Goal: Check status: Check status

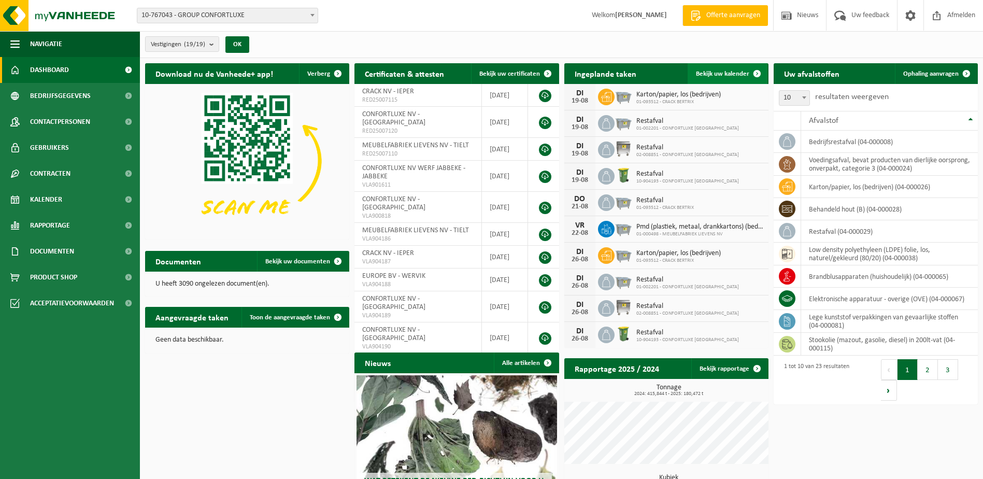
click at [719, 73] on span "Bekijk uw kalender" at bounding box center [722, 73] width 53 height 7
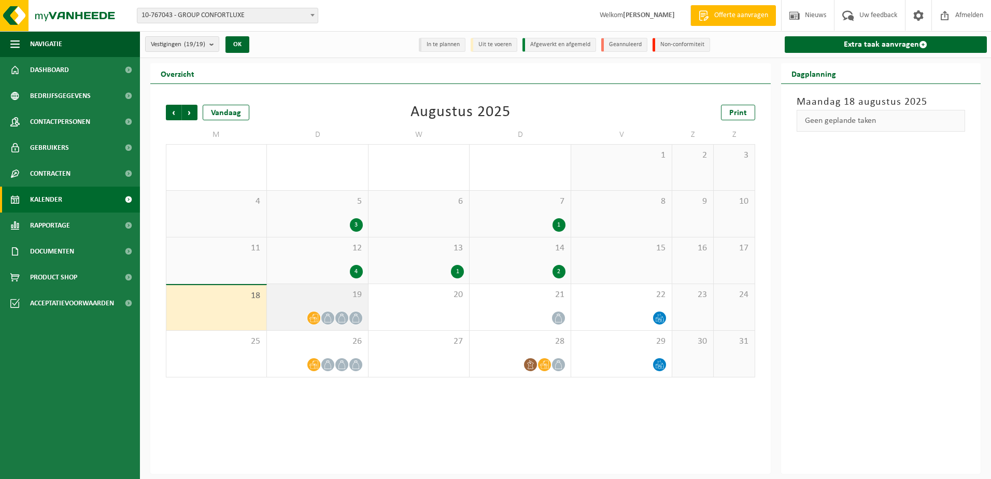
click at [341, 306] on div "19" at bounding box center [317, 307] width 101 height 46
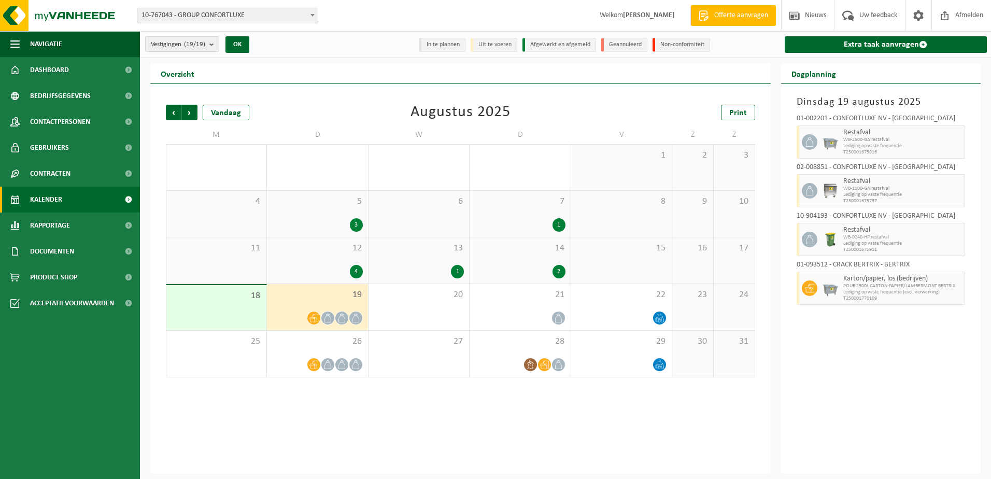
click at [531, 263] on div "14 2" at bounding box center [520, 260] width 101 height 46
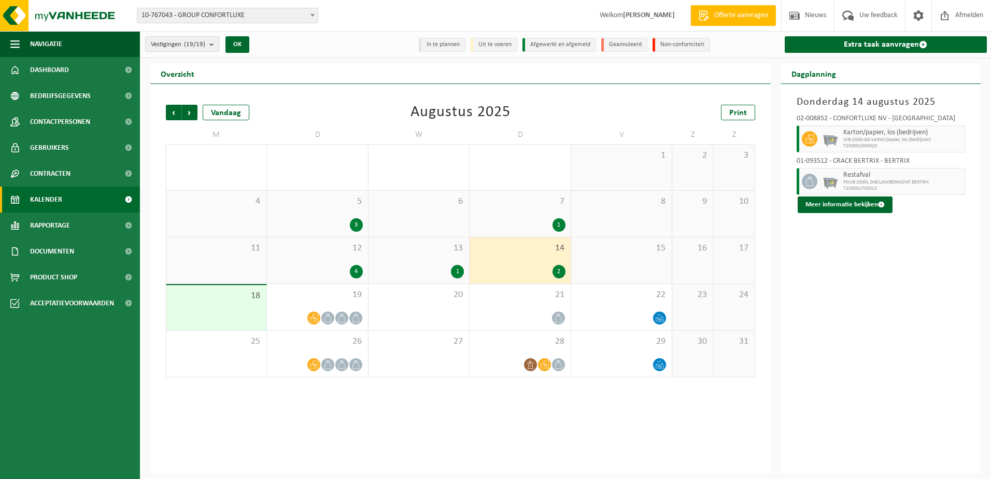
click at [445, 262] on div "13 1" at bounding box center [419, 260] width 101 height 46
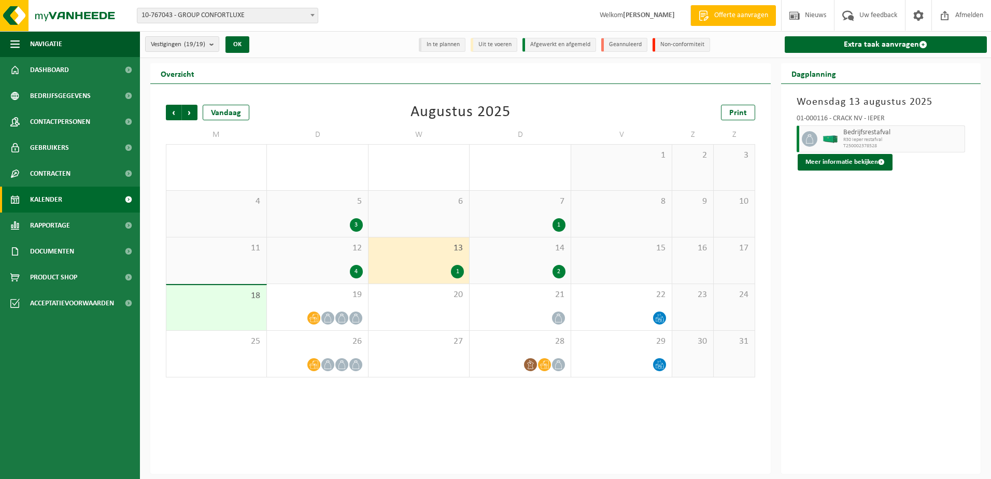
click at [299, 263] on div "12 4" at bounding box center [317, 260] width 101 height 46
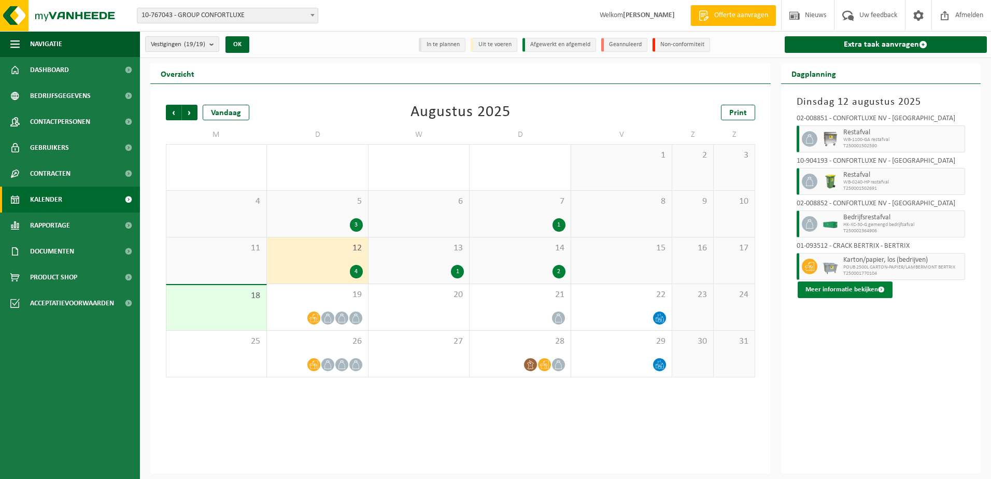
click at [824, 285] on button "Meer informatie bekijken" at bounding box center [845, 289] width 95 height 17
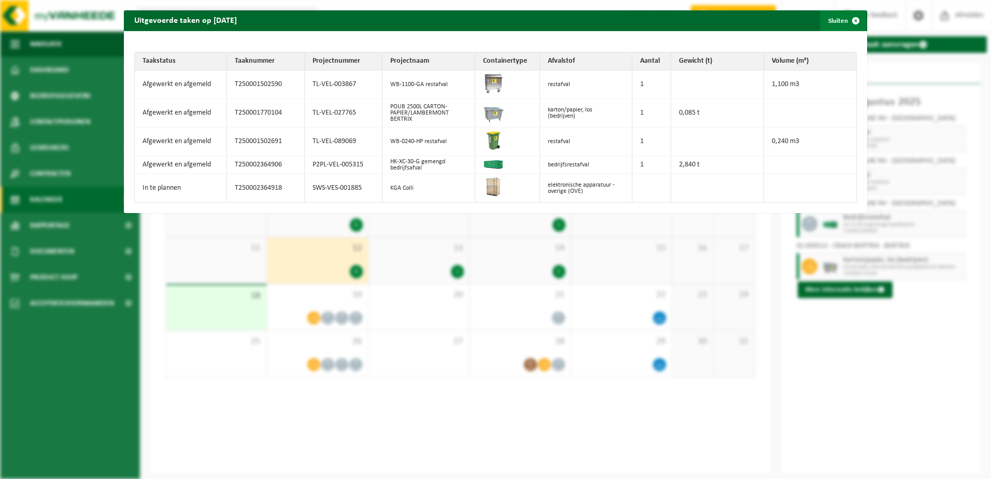
click at [835, 30] on button "Sluiten" at bounding box center [843, 20] width 46 height 21
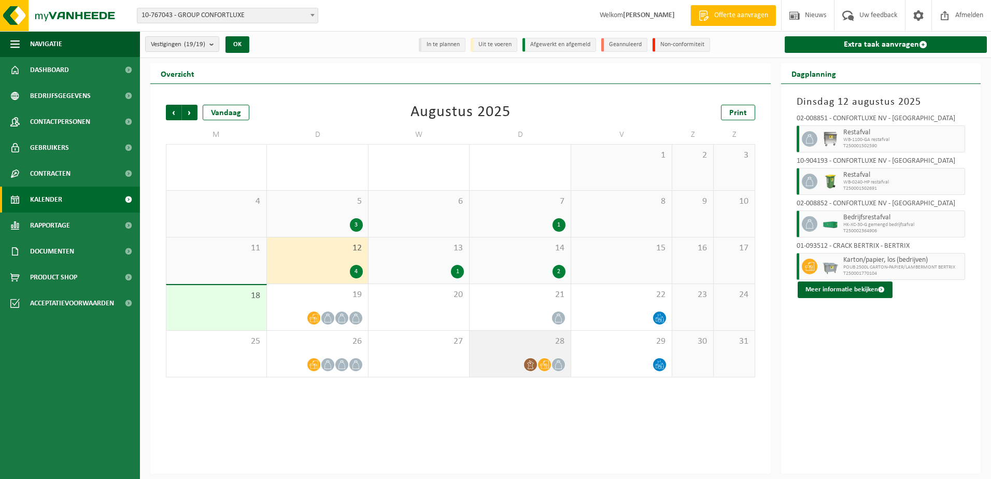
click at [518, 356] on div "28" at bounding box center [520, 354] width 101 height 46
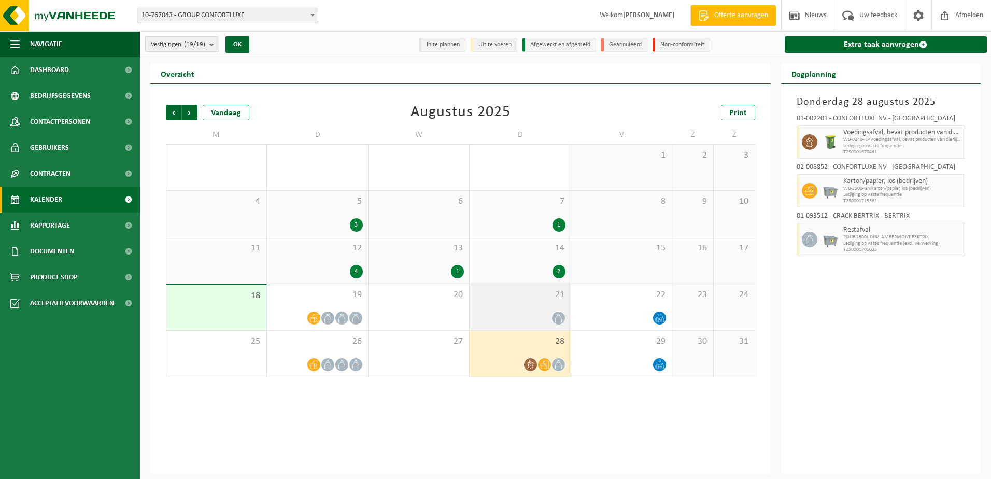
click at [527, 291] on span "21" at bounding box center [520, 294] width 90 height 11
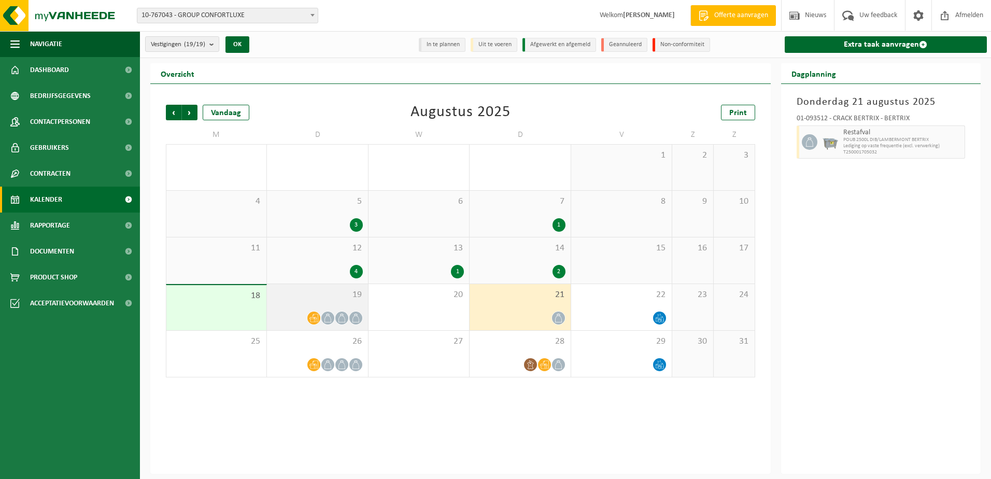
click at [339, 303] on div "19" at bounding box center [317, 307] width 101 height 46
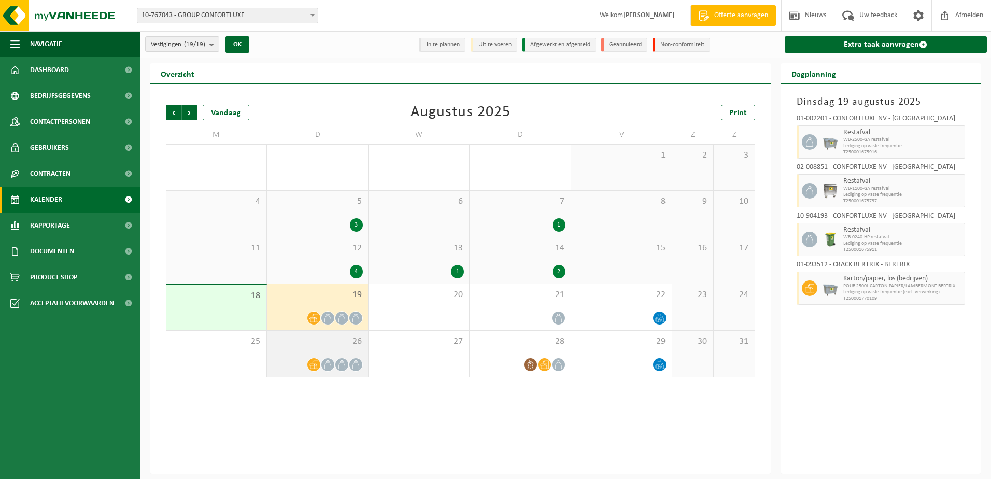
click at [319, 363] on span at bounding box center [313, 364] width 13 height 13
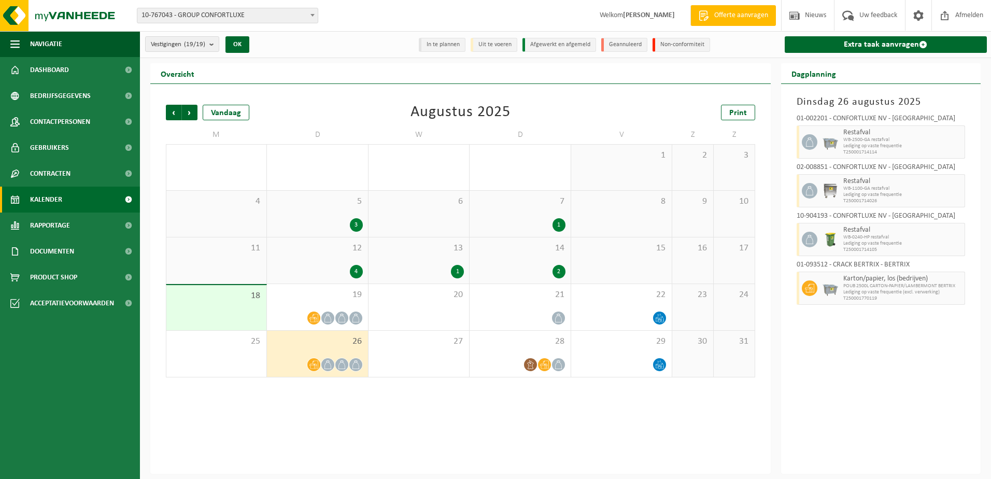
click at [538, 220] on div "1" at bounding box center [520, 224] width 90 height 13
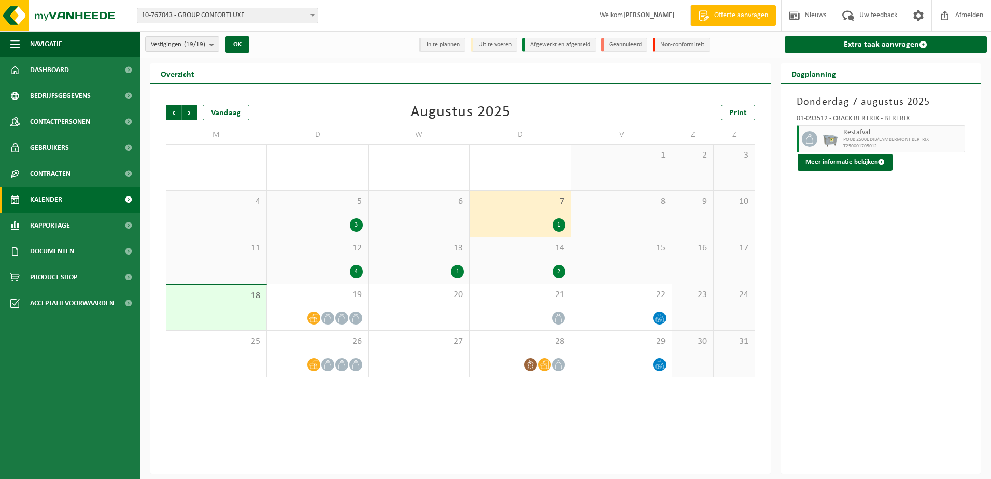
click at [415, 251] on span "13" at bounding box center [419, 248] width 90 height 11
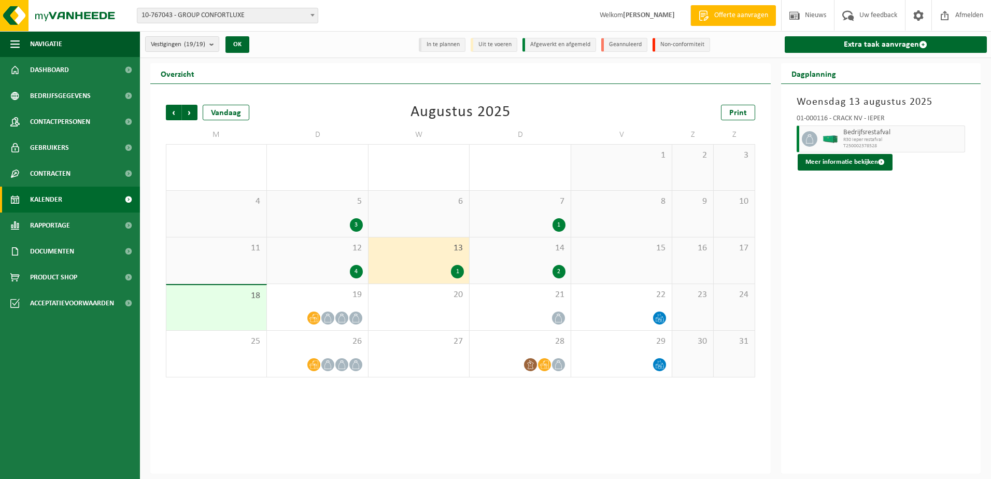
click at [530, 186] on div "31 2" at bounding box center [520, 168] width 101 height 46
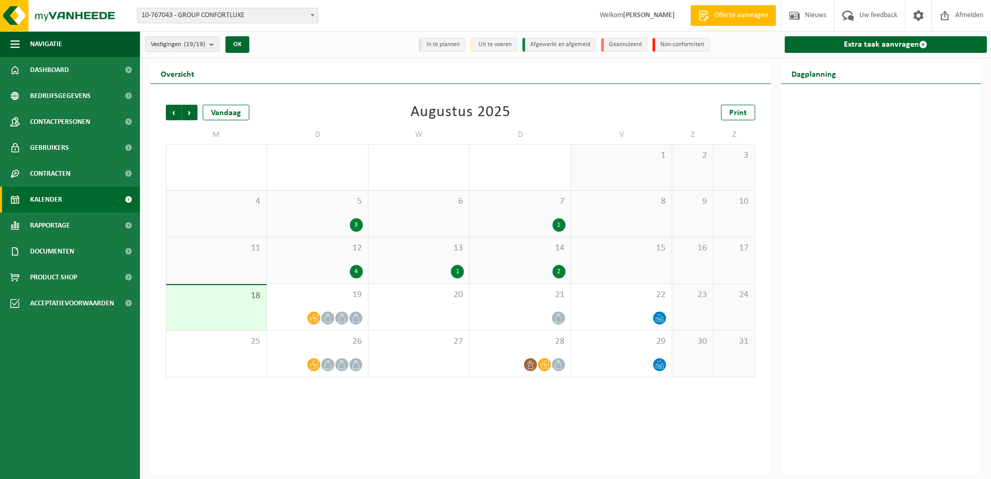
click at [526, 216] on div "7 1" at bounding box center [520, 214] width 101 height 46
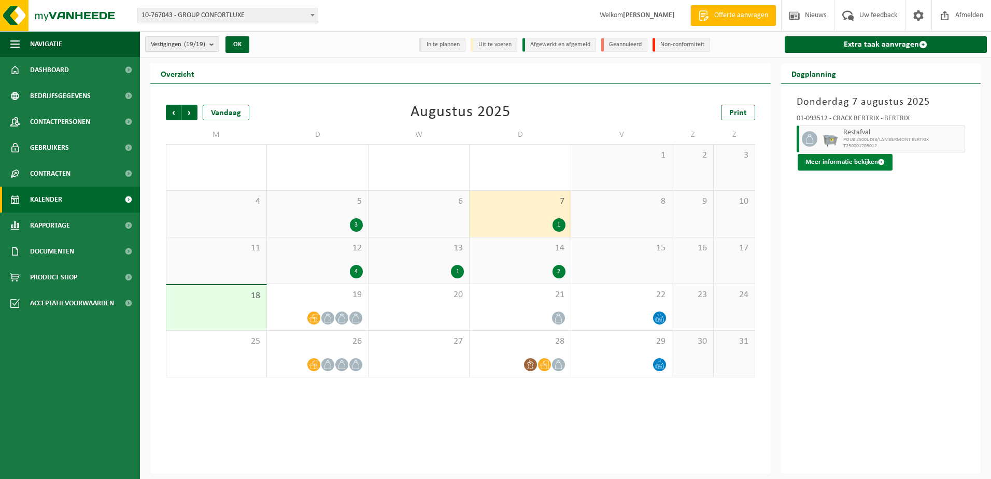
click at [832, 163] on button "Meer informatie bekijken" at bounding box center [845, 162] width 95 height 17
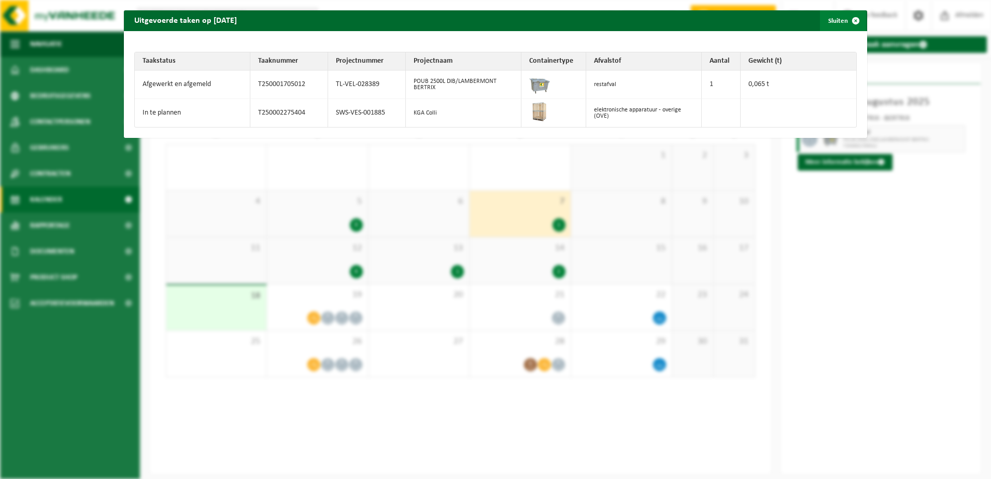
click at [846, 20] on span "button" at bounding box center [855, 20] width 21 height 21
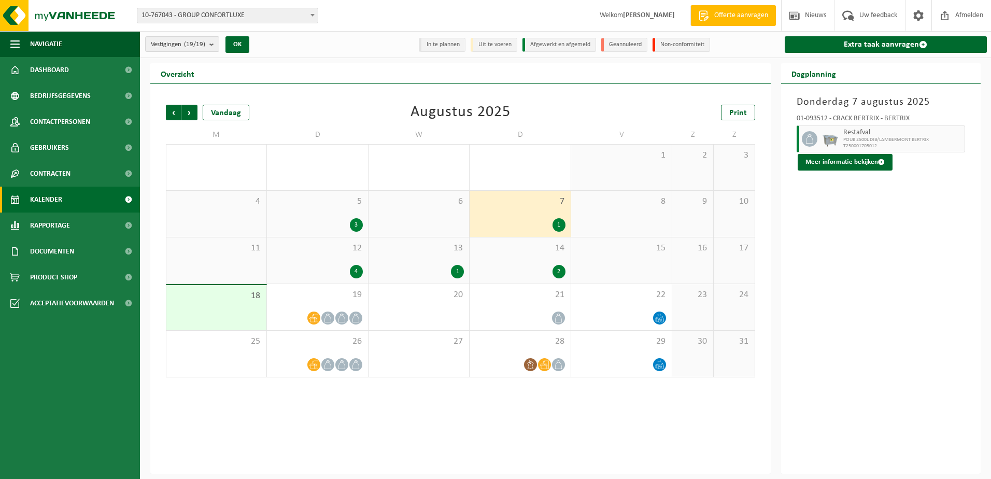
click at [523, 264] on div "14 2" at bounding box center [520, 260] width 101 height 46
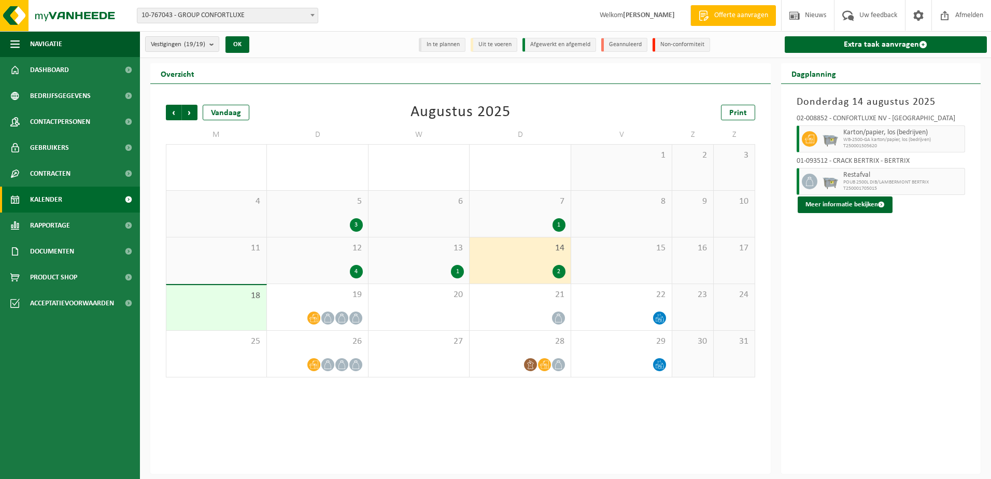
click at [439, 261] on div "13 1" at bounding box center [419, 260] width 101 height 46
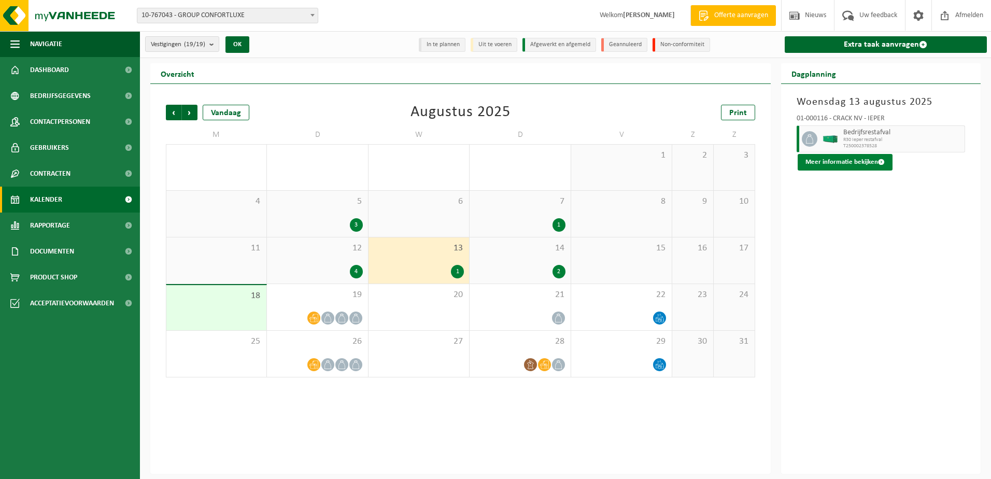
click at [853, 160] on button "Meer informatie bekijken" at bounding box center [845, 162] width 95 height 17
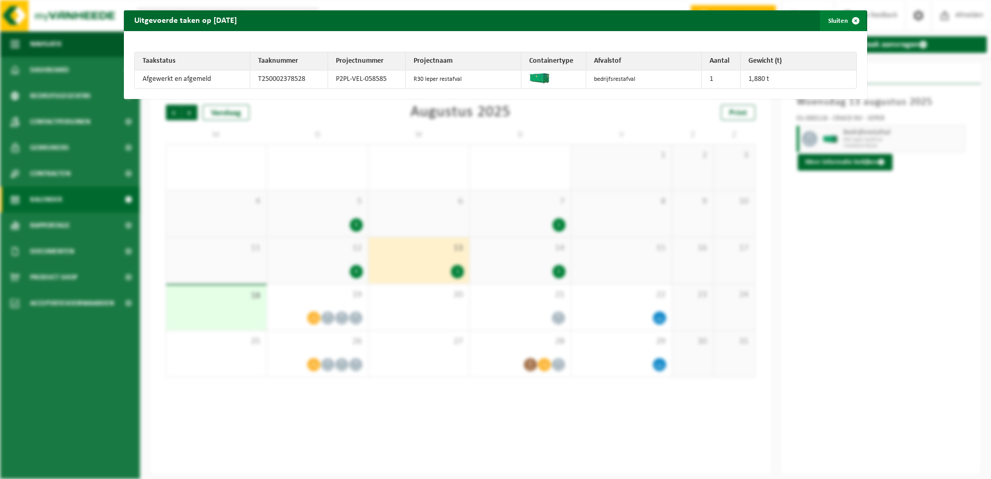
click at [850, 21] on span "button" at bounding box center [855, 20] width 21 height 21
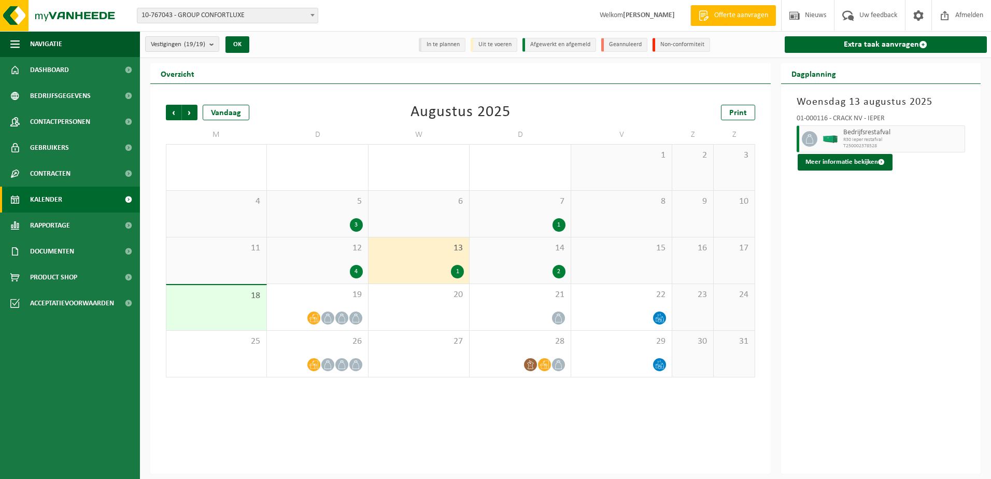
click at [327, 260] on div "12 4" at bounding box center [317, 260] width 101 height 46
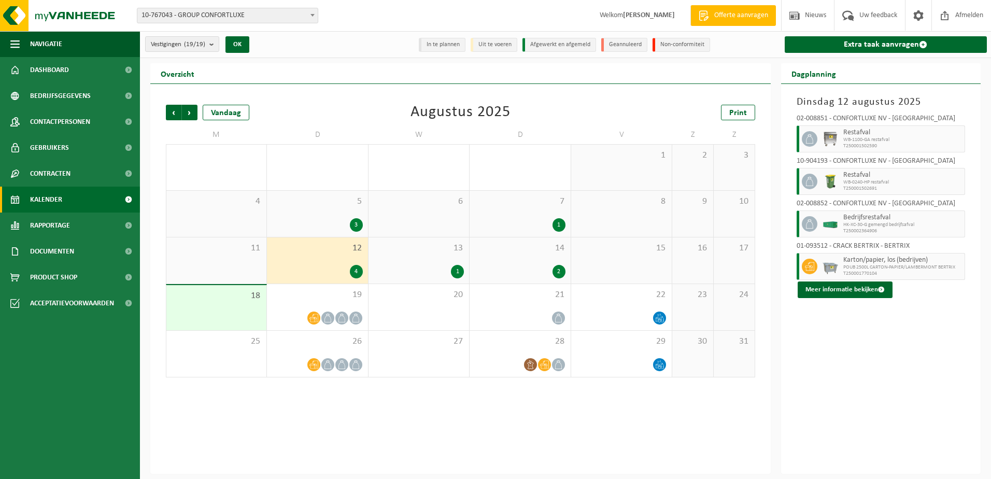
click at [835, 278] on div at bounding box center [830, 266] width 21 height 27
click at [836, 289] on button "Meer informatie bekijken" at bounding box center [845, 289] width 95 height 17
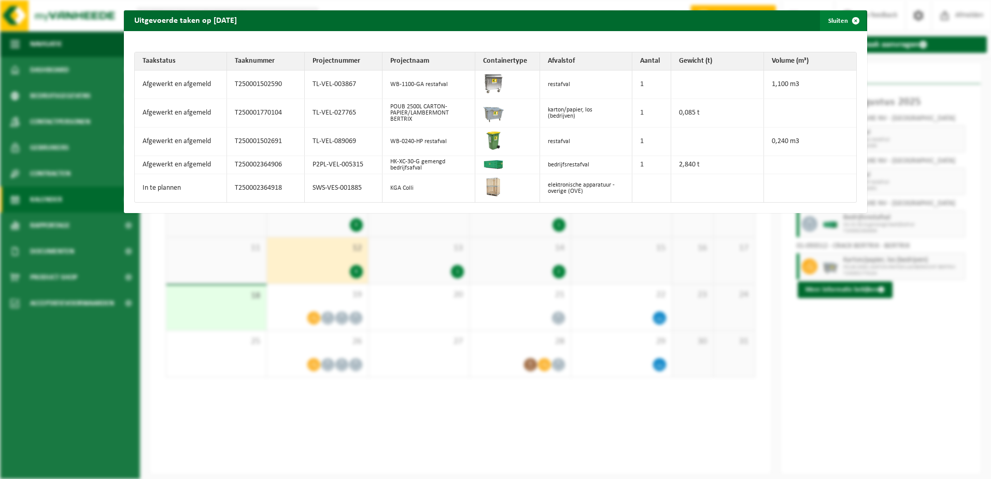
click at [829, 17] on button "Sluiten" at bounding box center [843, 20] width 46 height 21
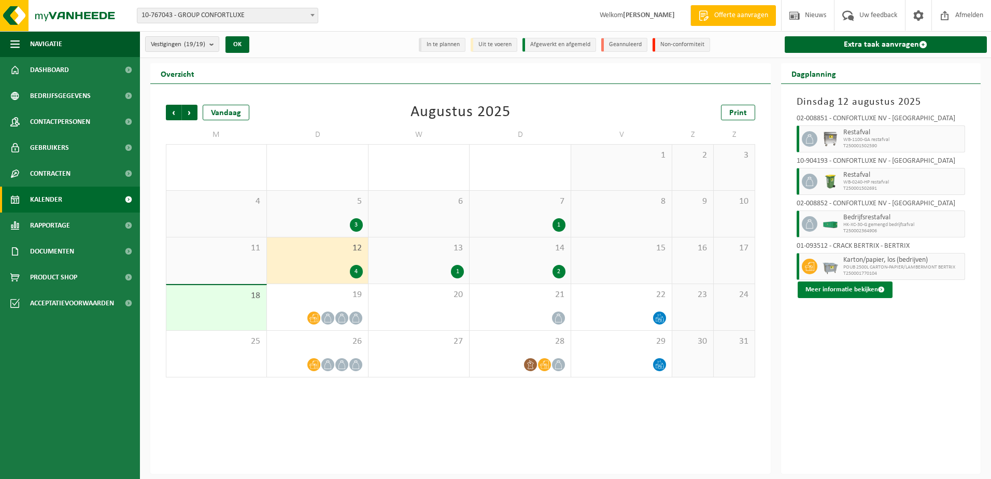
click at [837, 291] on button "Meer informatie bekijken" at bounding box center [845, 289] width 95 height 17
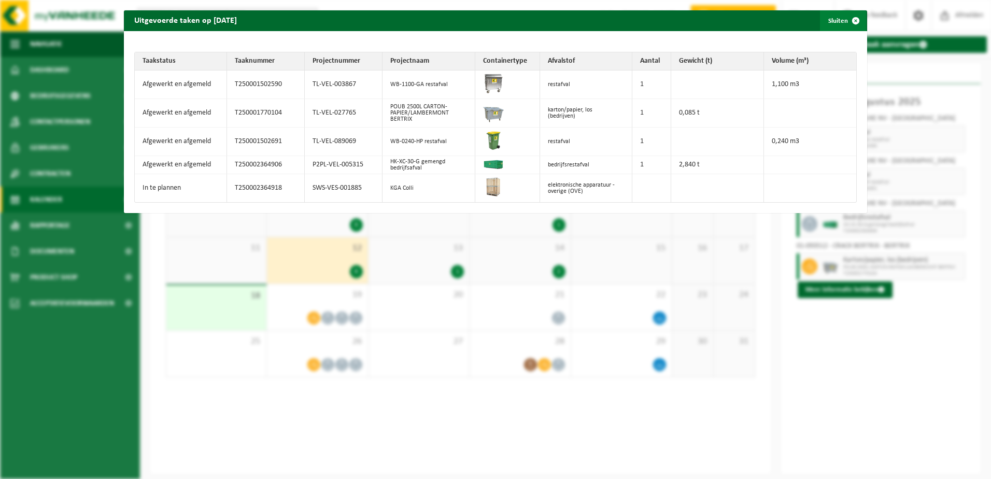
click at [849, 17] on span "button" at bounding box center [855, 20] width 21 height 21
